Goal: Task Accomplishment & Management: Manage account settings

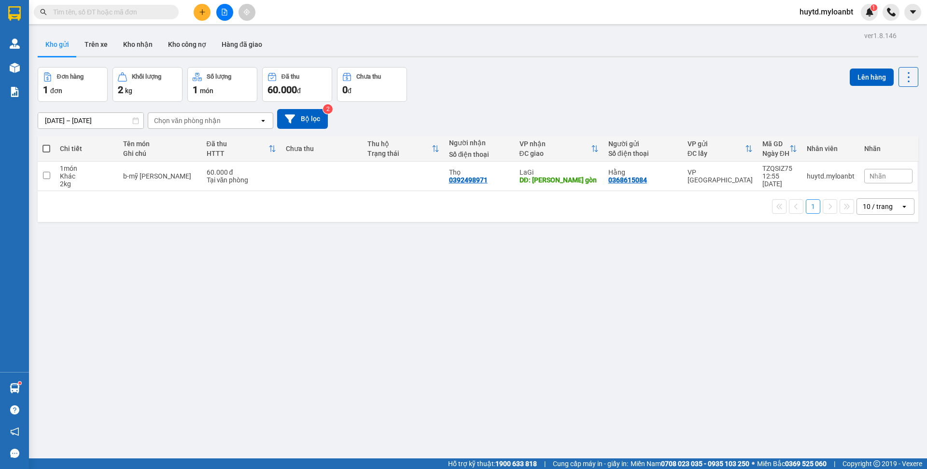
click at [813, 16] on span "huytd.myloanbt" at bounding box center [826, 12] width 69 height 12
click at [808, 28] on span "Đăng xuất" at bounding box center [829, 30] width 51 height 11
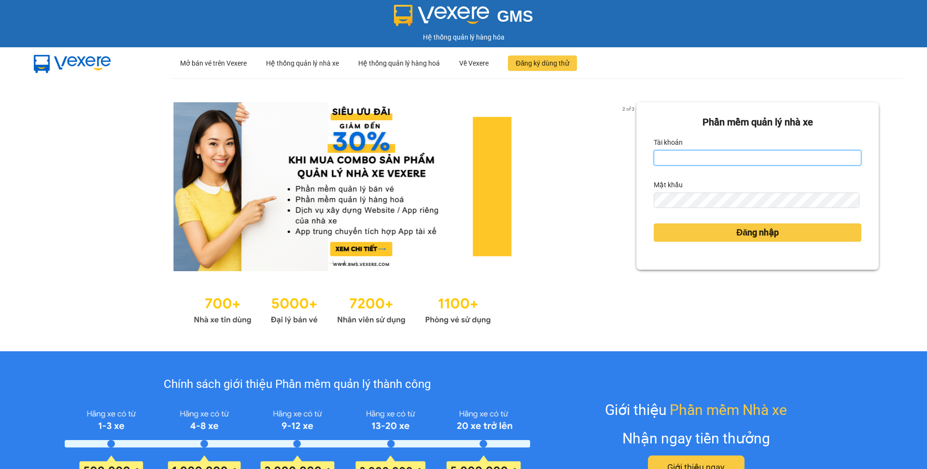
click at [772, 165] on input "Tài khoản" at bounding box center [758, 157] width 208 height 15
type input "khoa.myloanbt"
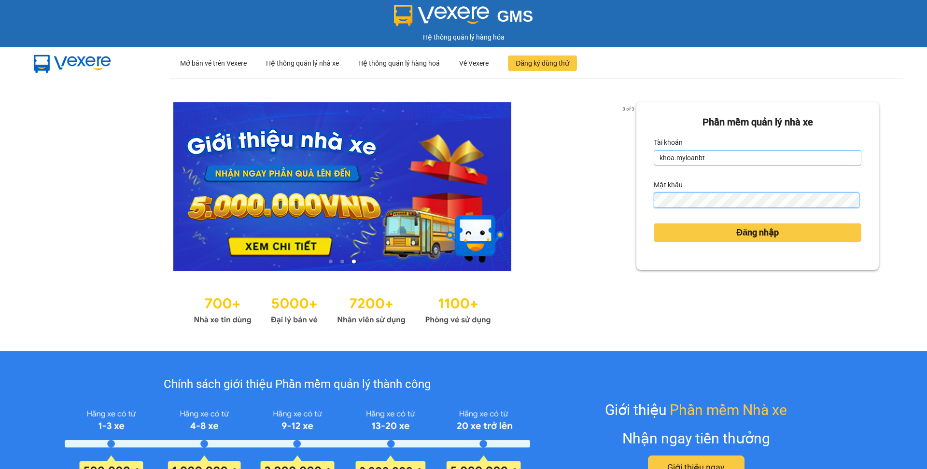
click at [654, 223] on button "Đăng nhập" at bounding box center [758, 232] width 208 height 18
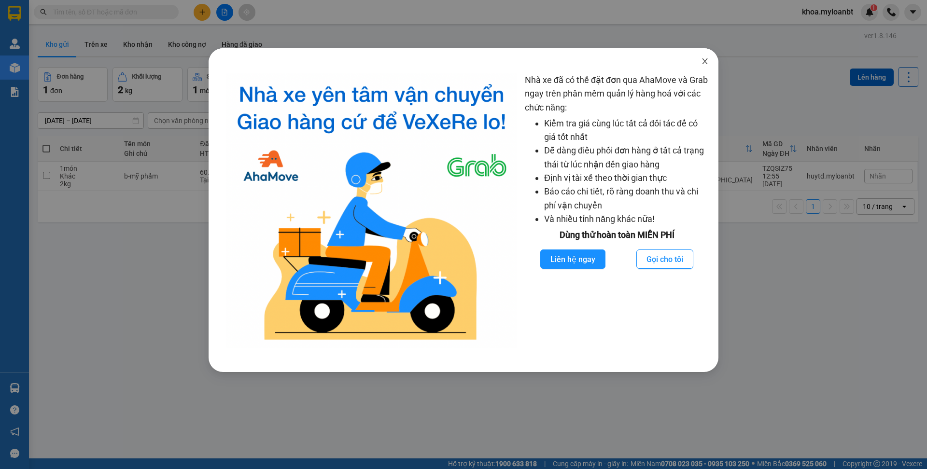
click at [705, 70] on span "Close" at bounding box center [704, 61] width 27 height 27
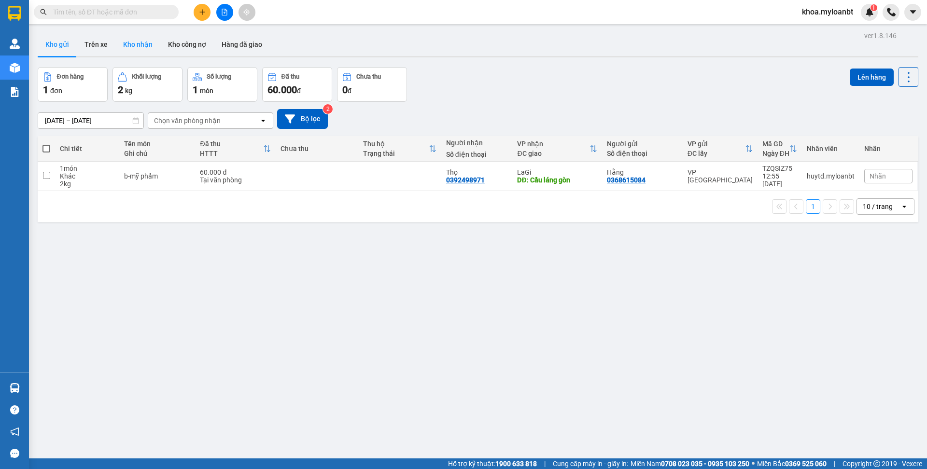
click at [143, 48] on button "Kho nhận" at bounding box center [137, 44] width 45 height 23
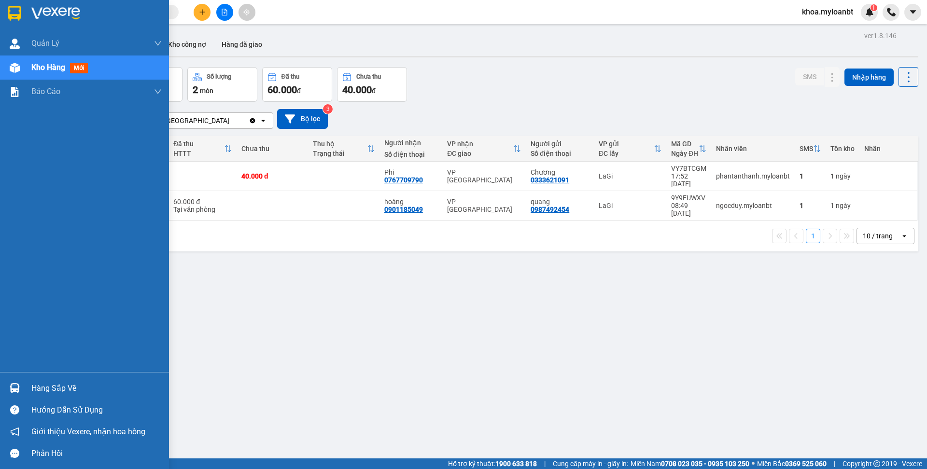
click at [50, 387] on div "Hàng sắp về" at bounding box center [96, 388] width 130 height 14
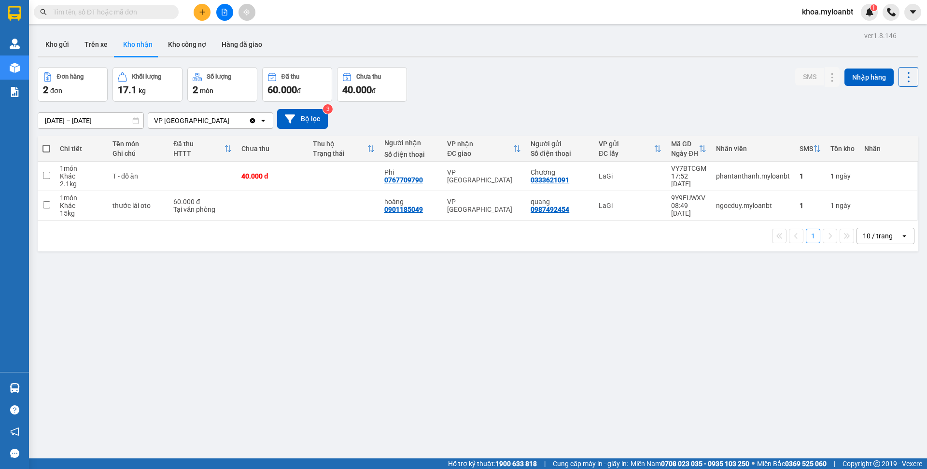
click at [215, 282] on section "Kết quả tìm kiếm ( 0 ) Bộ lọc No Data khoa.myloanbt 1 Quản Lý Quản lý giao nhận…" at bounding box center [463, 234] width 927 height 469
